Goal: Download file/media

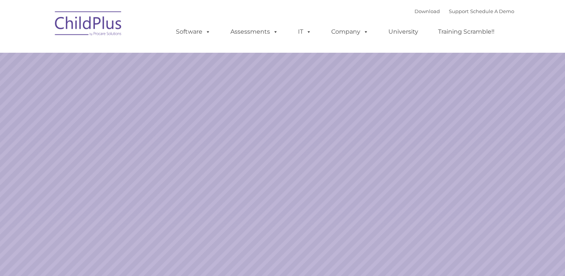
select select "MEDIUM"
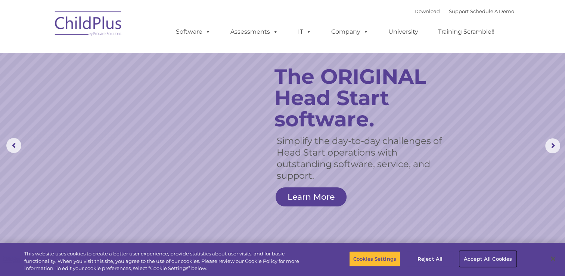
click at [486, 260] on button "Accept All Cookies" at bounding box center [488, 259] width 56 height 16
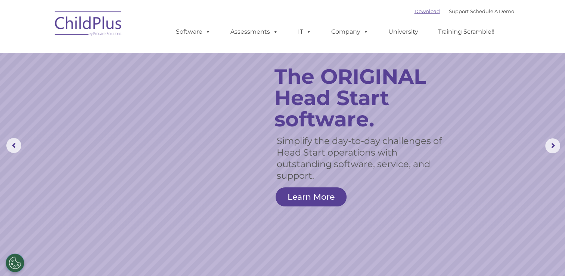
click at [415, 11] on link "Download" at bounding box center [427, 11] width 25 height 6
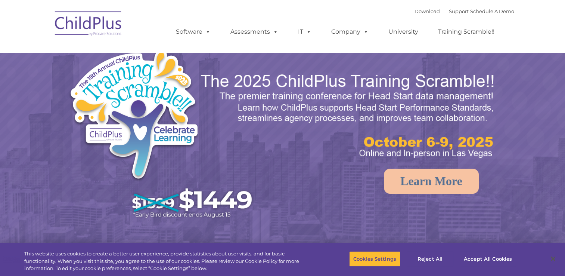
select select "MEDIUM"
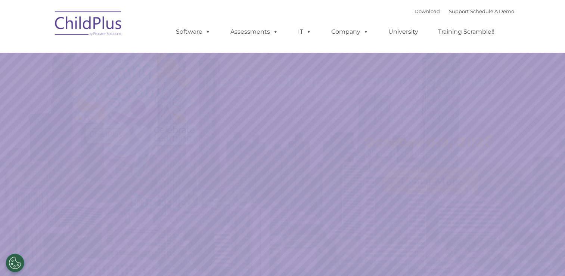
select select "MEDIUM"
